Goal: Register for event/course

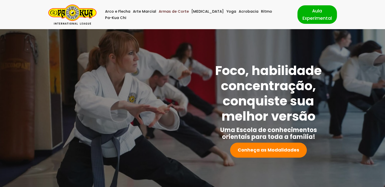
click at [175, 15] on link "Armas de Corte" at bounding box center [174, 11] width 30 height 6
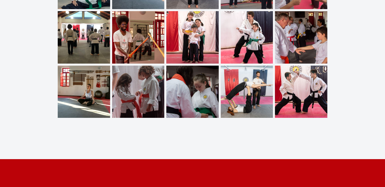
scroll to position [1974, 0]
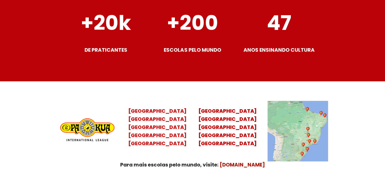
click at [161, 129] on mark "[GEOGRAPHIC_DATA] [GEOGRAPHIC_DATA] [GEOGRAPHIC_DATA] [GEOGRAPHIC_DATA]" at bounding box center [157, 131] width 58 height 31
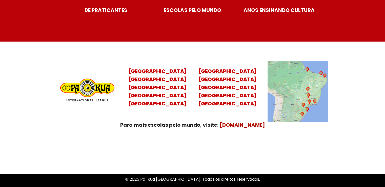
scroll to position [2019, 0]
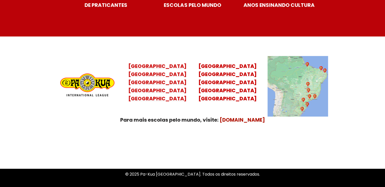
click at [164, 86] on mark "Santa Catarina Paraná São Paulo Rio de Janeiro" at bounding box center [157, 86] width 58 height 31
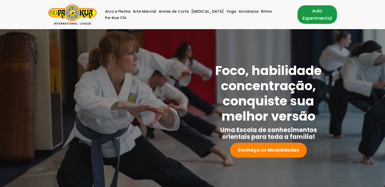
click at [298, 15] on link "Aula Experimental" at bounding box center [318, 14] width 40 height 18
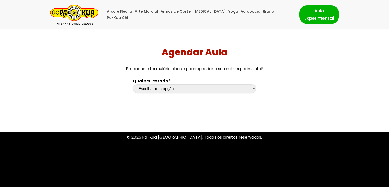
click at [188, 90] on select "Escolha uma opção Rio Grande do Sul Santa Catarina Paraná São Paulo Rio de Jane…" at bounding box center [194, 88] width 123 height 9
select select "sp"
click at [133, 84] on select "Escolha uma opção Rio Grande do Sul Santa Catarina Paraná São Paulo Rio de Jane…" at bounding box center [194, 88] width 123 height 9
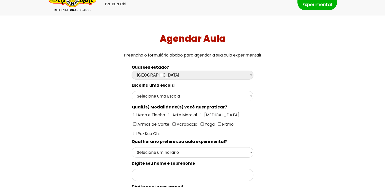
scroll to position [25, 0]
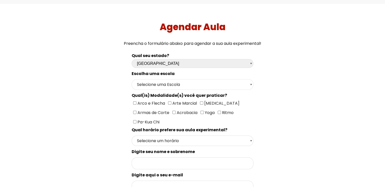
click at [171, 86] on select "Selecione uma Escola São Paulo - Escola Santa Cruz São Paulo - Escola Ana Rosa …" at bounding box center [193, 84] width 122 height 10
